Goal: Transaction & Acquisition: Purchase product/service

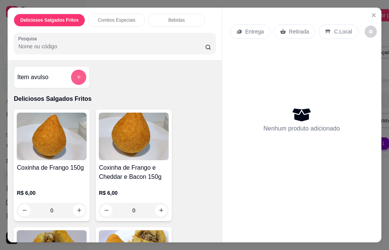
click at [76, 76] on icon "add-separate-item" at bounding box center [79, 77] width 6 height 6
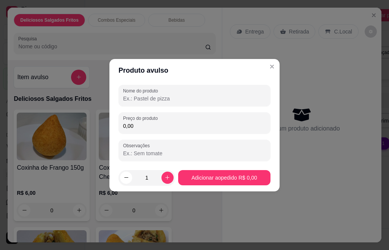
click at [151, 99] on input "Nome do produto" at bounding box center [194, 99] width 143 height 8
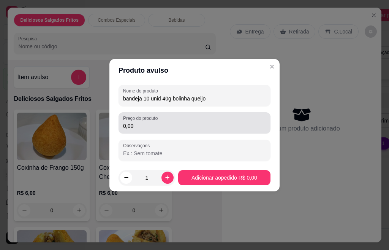
type input "bandeja 10 unid 40g bolinha queijo"
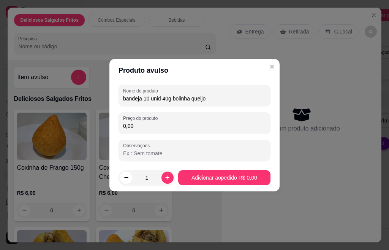
click at [135, 124] on input "0,00" at bounding box center [194, 126] width 143 height 8
type input "10,00"
click at [165, 179] on icon "increase-product-quantity" at bounding box center [168, 177] width 6 height 6
type input "2"
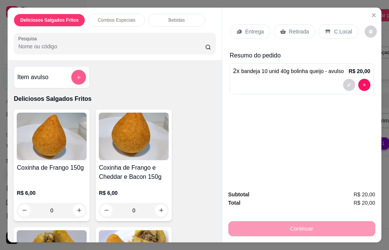
click at [76, 76] on icon "add-separate-item" at bounding box center [79, 77] width 6 height 6
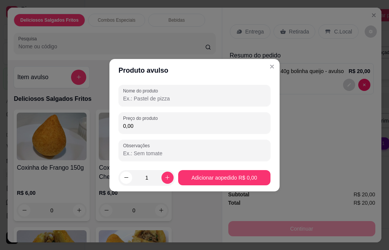
click at [158, 100] on input "Nome do produto" at bounding box center [194, 99] width 143 height 8
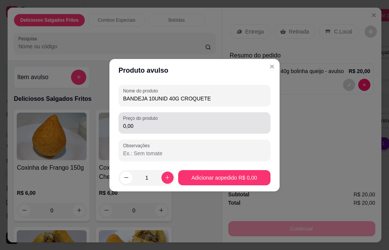
type input "BANDEJA 10UNID 40G CROQUETE"
click at [136, 127] on input "0,00" at bounding box center [194, 126] width 143 height 8
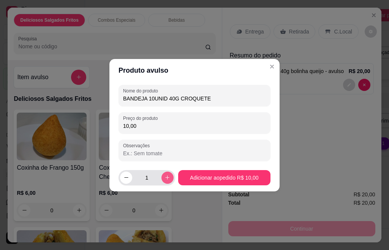
type input "10,00"
click at [165, 178] on icon "increase-product-quantity" at bounding box center [168, 177] width 6 height 6
type input "2"
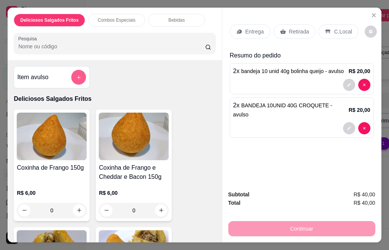
click at [71, 73] on button "add-separate-item" at bounding box center [78, 77] width 15 height 15
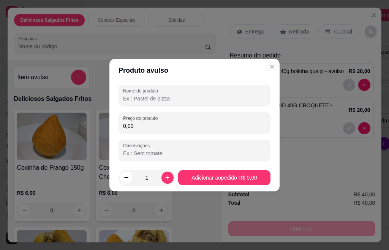
click at [149, 99] on input "Nome do produto" at bounding box center [194, 99] width 143 height 8
click at [203, 99] on input "BANDEJA MINI PASTEL" at bounding box center [194, 99] width 143 height 8
type input "BANDEJA MINI PASTEL FRANGO"
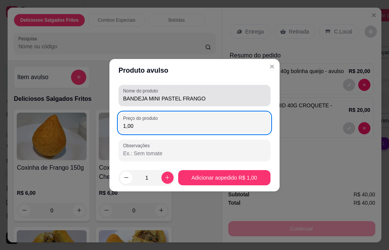
type input "10,00"
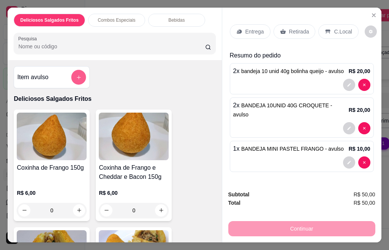
click at [76, 74] on icon "add-separate-item" at bounding box center [79, 77] width 6 height 6
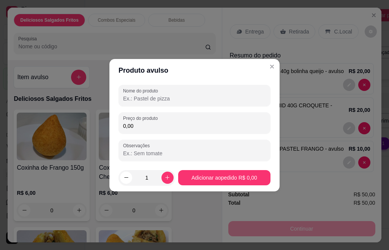
click at [160, 100] on input "Nome do produto" at bounding box center [194, 99] width 143 height 8
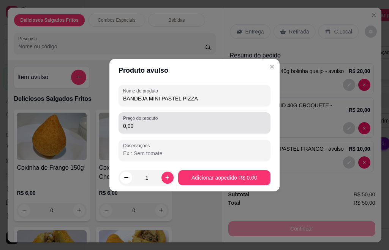
type input "BANDEJA MINI PASTEL PIZZA"
click at [163, 130] on div "0,00" at bounding box center [194, 122] width 143 height 15
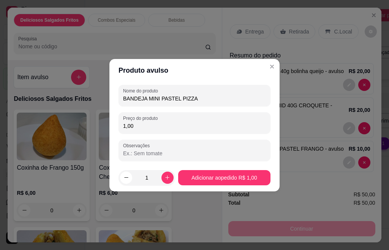
type input "10,00"
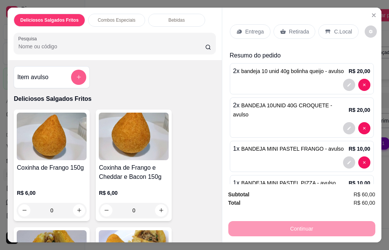
click at [77, 75] on icon "add-separate-item" at bounding box center [79, 77] width 4 height 4
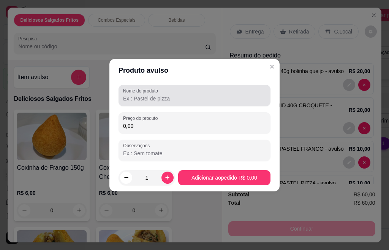
click at [148, 101] on input "Nome do produto" at bounding box center [194, 99] width 143 height 8
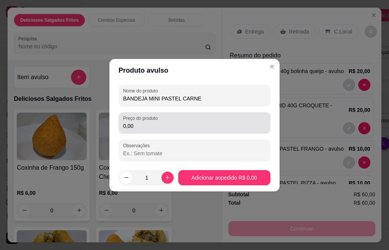
type input "BANDEJA MINI PASTEL CARNE"
click at [146, 123] on input "0,00" at bounding box center [194, 126] width 143 height 8
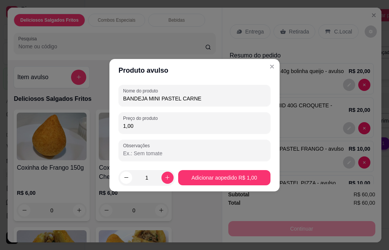
type input "10,00"
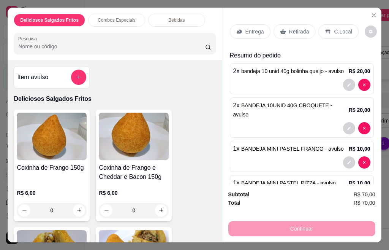
click at [249, 28] on p "Entrega" at bounding box center [255, 32] width 19 height 8
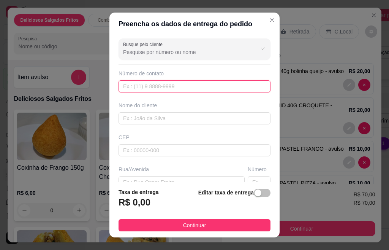
click at [122, 88] on input "text" at bounding box center [195, 86] width 152 height 12
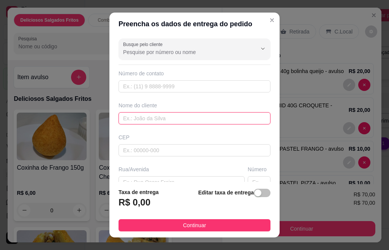
click at [133, 121] on input "text" at bounding box center [195, 118] width 152 height 12
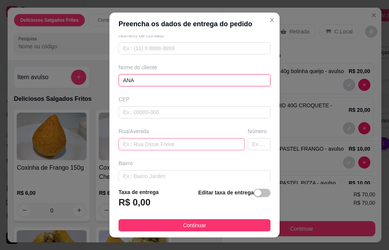
type input "ANA"
click at [136, 143] on input "text" at bounding box center [182, 144] width 126 height 12
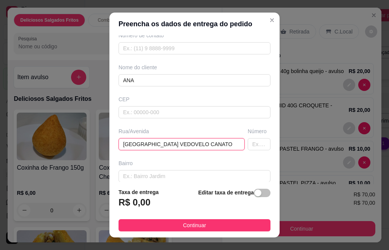
scroll to position [0, 11]
type input "[GEOGRAPHIC_DATA] VEDOVELO CANATO"
type input "153"
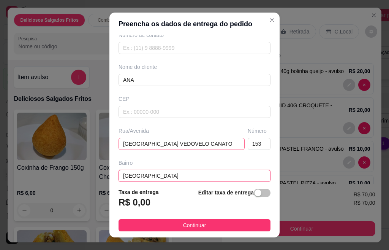
type input "[GEOGRAPHIC_DATA]"
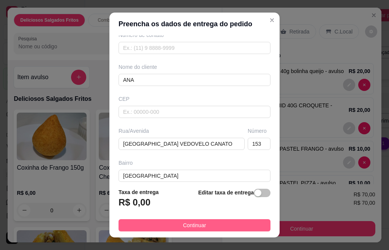
click at [198, 227] on span "Continuar" at bounding box center [194, 225] width 23 height 8
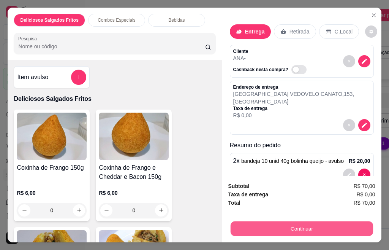
click at [255, 223] on button "Continuar" at bounding box center [301, 228] width 143 height 15
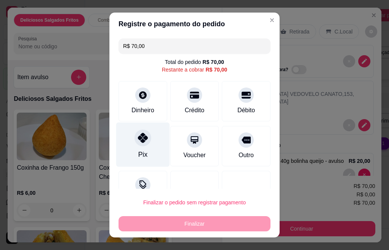
click at [130, 152] on div "Pix" at bounding box center [143, 144] width 54 height 44
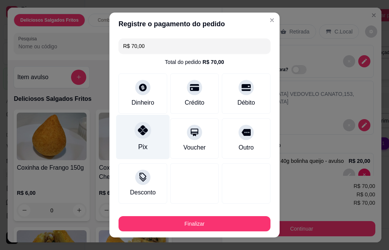
type input "R$ 0,00"
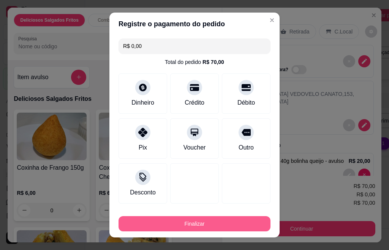
click at [176, 224] on button "Finalizar" at bounding box center [195, 223] width 152 height 15
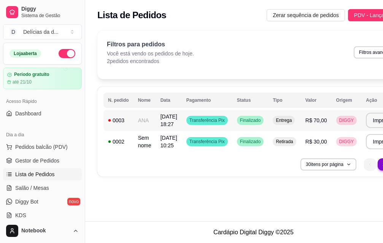
click at [200, 120] on span "Transferência Pix" at bounding box center [207, 120] width 38 height 6
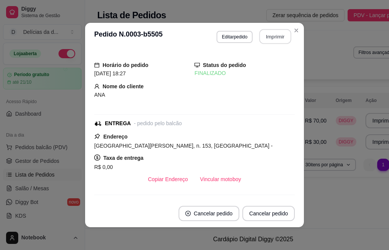
click at [266, 36] on button "Imprimir" at bounding box center [276, 36] width 32 height 15
click at [273, 35] on button "Imprimir" at bounding box center [276, 36] width 32 height 15
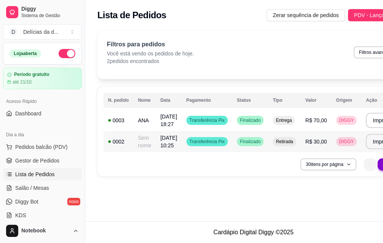
click at [193, 143] on span "Transferência Pix" at bounding box center [207, 142] width 38 height 6
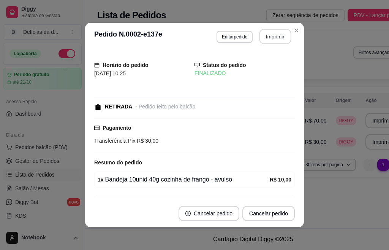
click at [267, 36] on button "Imprimir" at bounding box center [276, 36] width 32 height 15
